Goal: Information Seeking & Learning: Learn about a topic

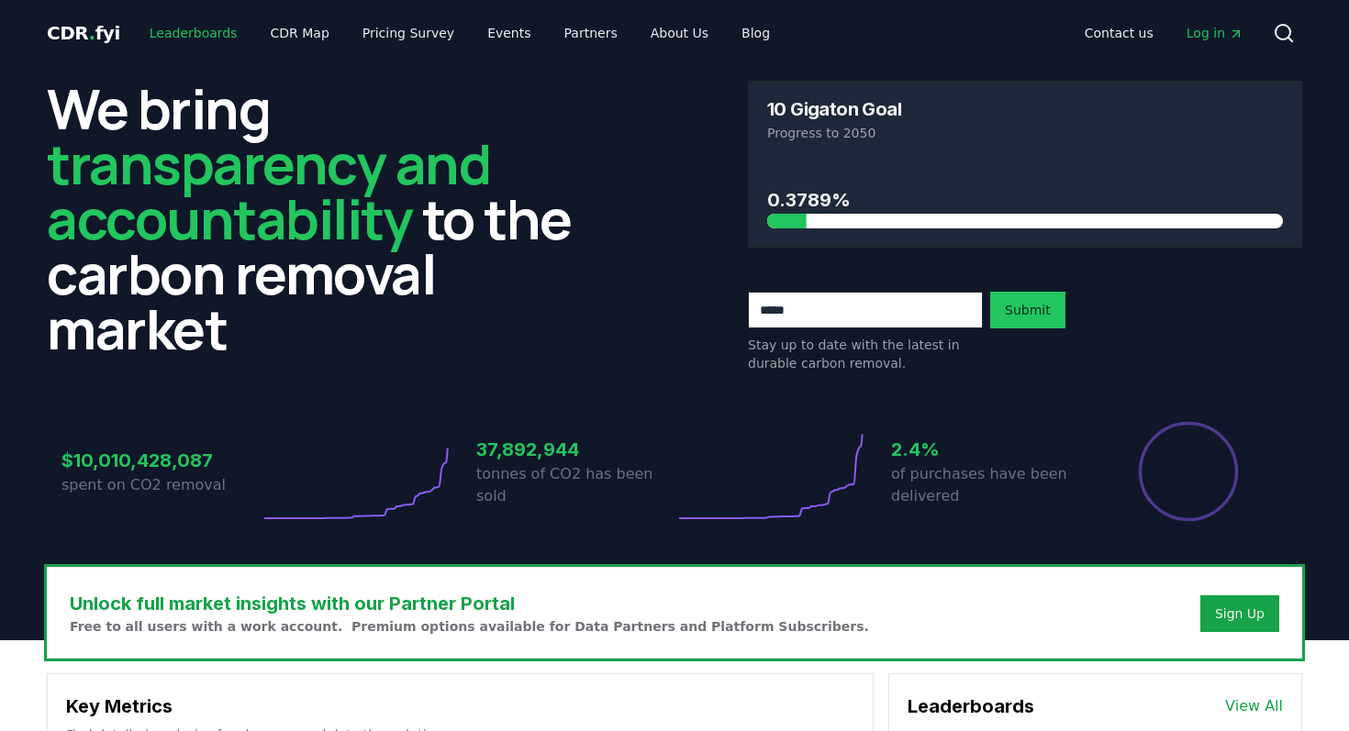
click at [190, 37] on link "Leaderboards" at bounding box center [193, 33] width 117 height 33
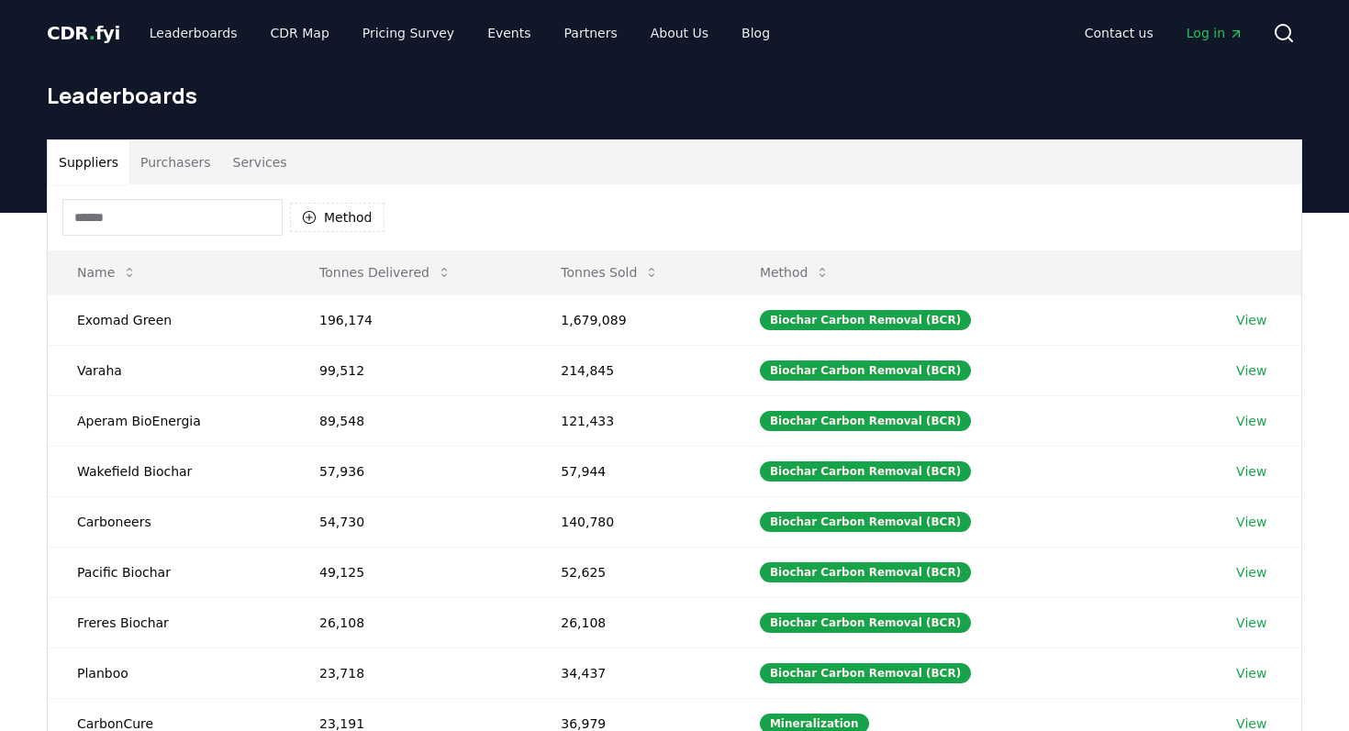
click at [185, 161] on button "Purchasers" at bounding box center [175, 162] width 93 height 44
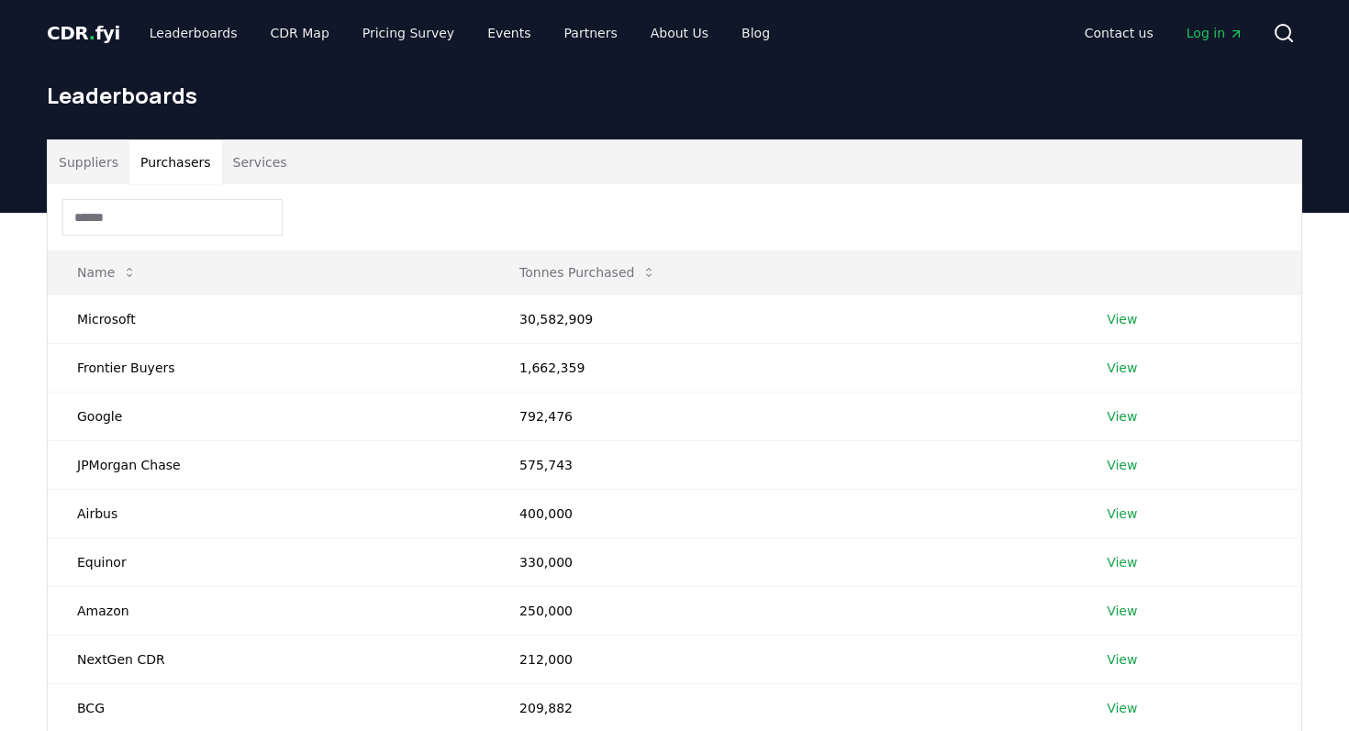
click at [185, 203] on input at bounding box center [172, 217] width 220 height 37
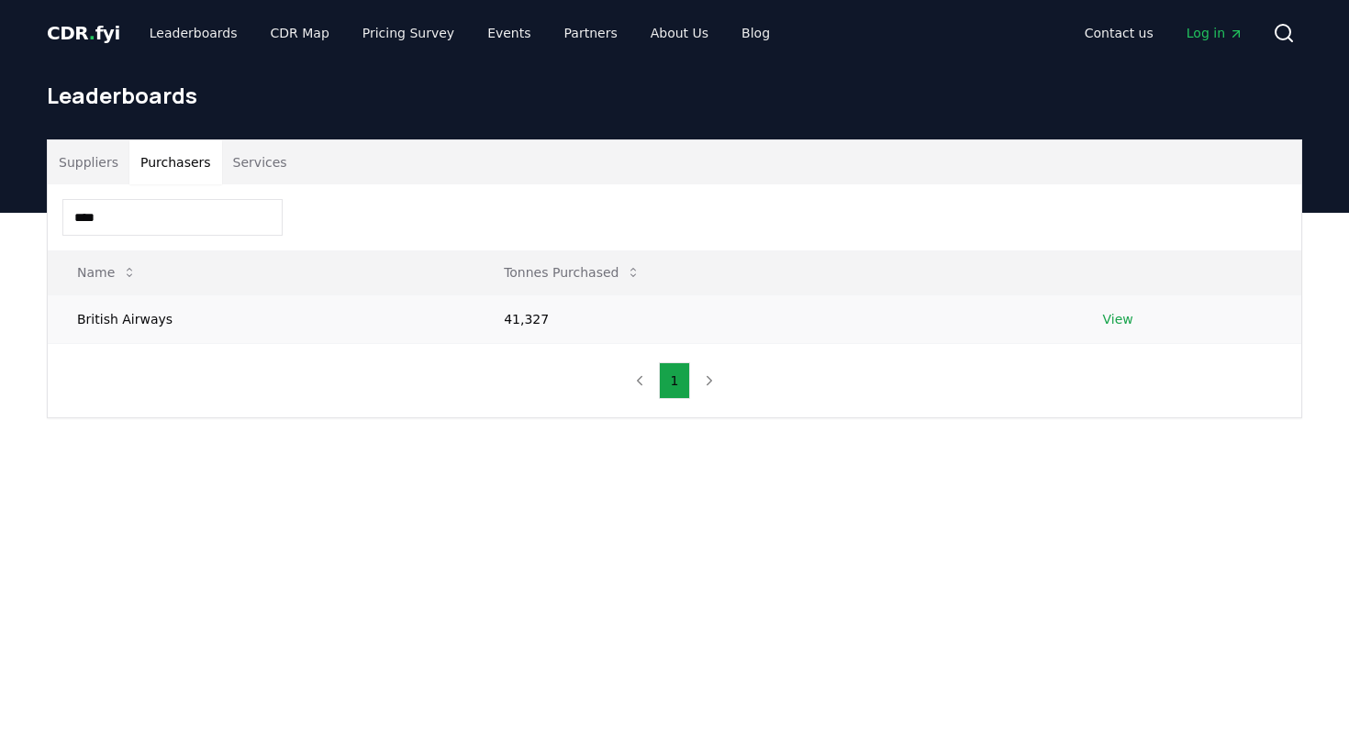
type input "****"
click at [153, 318] on td "British Airways" at bounding box center [261, 319] width 427 height 49
click at [343, 326] on td "British Airways" at bounding box center [261, 319] width 427 height 49
click at [1107, 313] on link "View" at bounding box center [1118, 319] width 30 height 18
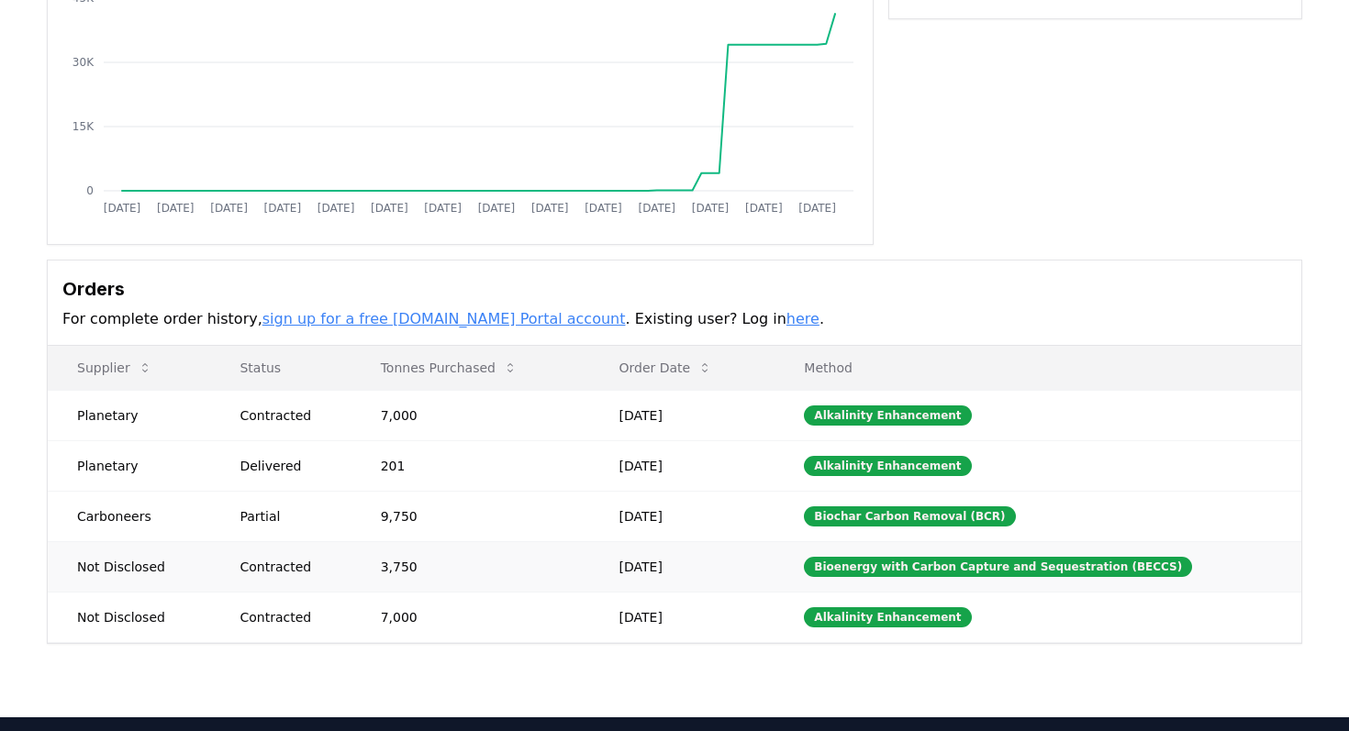
scroll to position [288, 0]
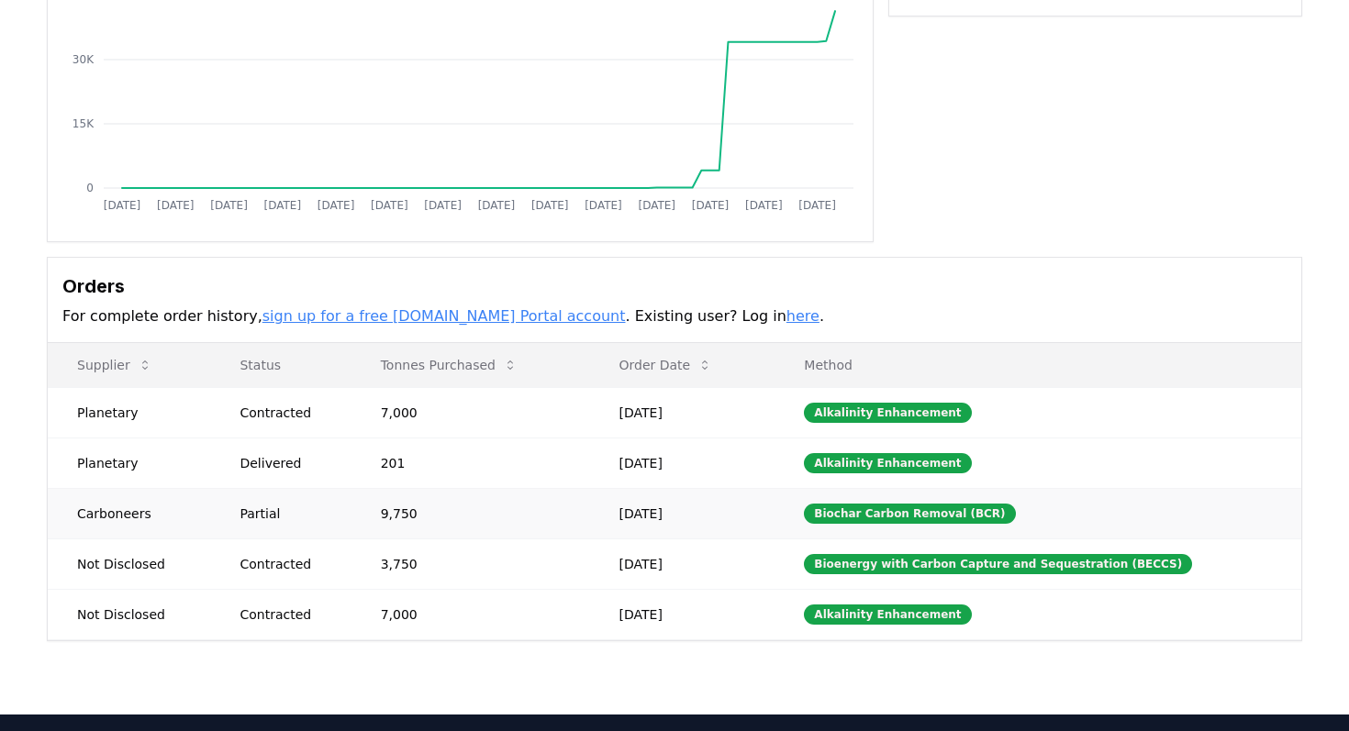
click at [145, 521] on td "Carboneers" at bounding box center [129, 513] width 162 height 50
